Goal: Find specific page/section: Find specific page/section

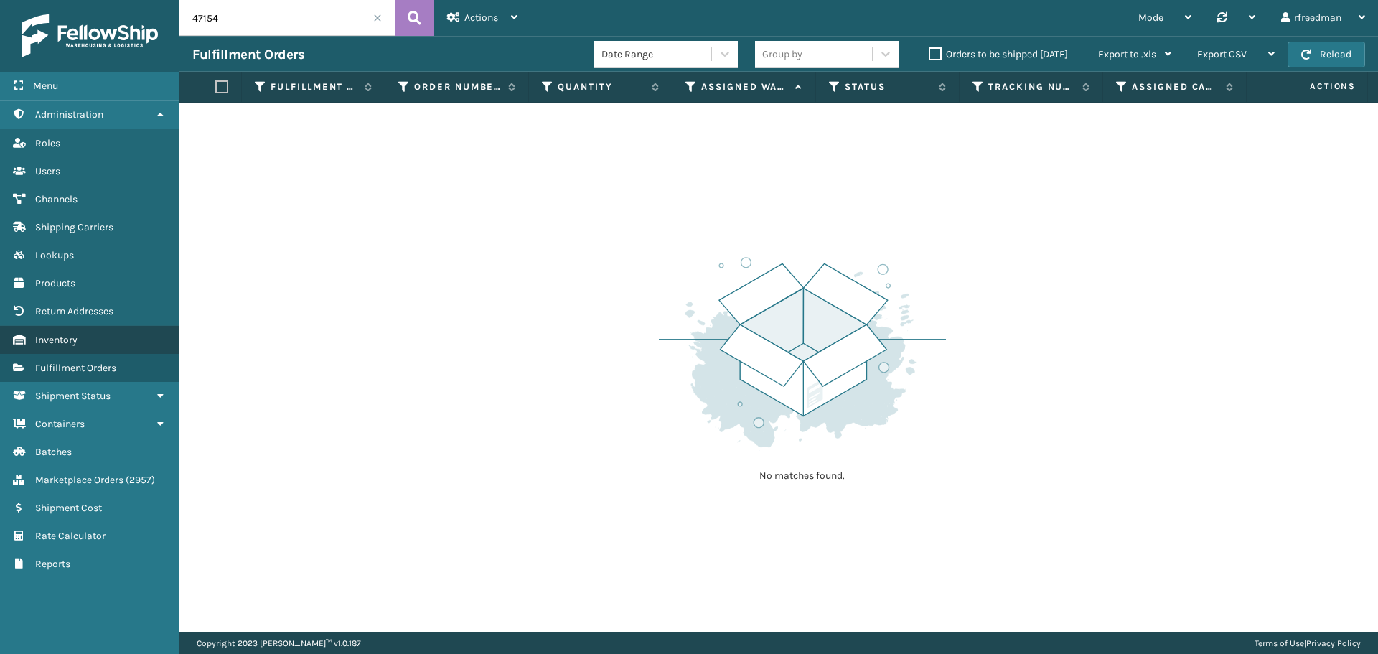
click at [57, 342] on span "Inventory" at bounding box center [56, 340] width 42 height 12
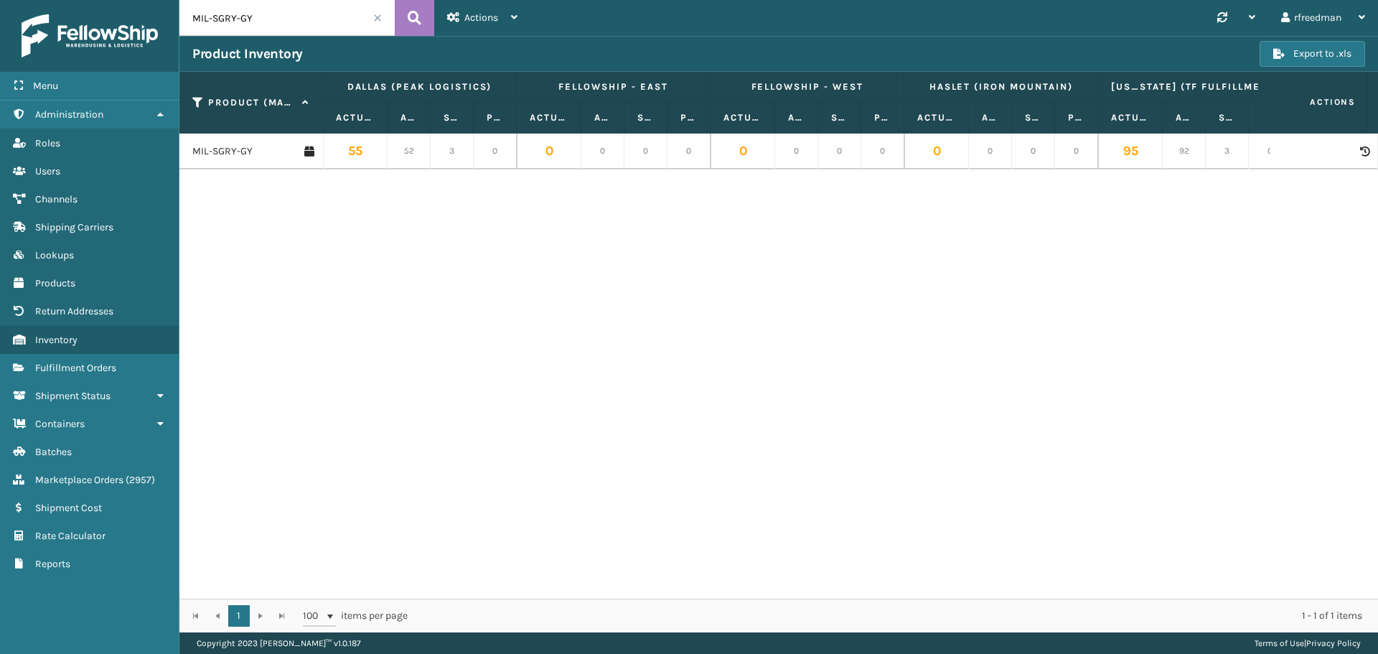
drag, startPoint x: 271, startPoint y: 24, endPoint x: 130, endPoint y: 15, distance: 141.0
click at [130, 0] on div "Menu Administration Roles Users Channels Shipping Carriers Lookups Products Ret…" at bounding box center [689, 0] width 1378 height 0
paste input "TFSB-Q-A"
type input "MIL-TFSB-Q-A"
click at [226, 146] on link "MIL-TFSB-Q-A" at bounding box center [223, 151] width 62 height 14
